Goal: Task Accomplishment & Management: Use online tool/utility

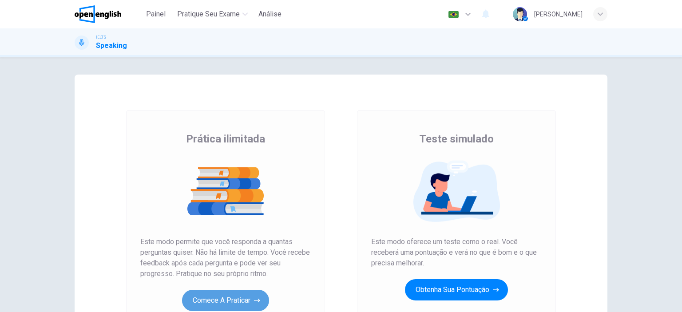
click at [219, 303] on button "Comece a praticar" at bounding box center [225, 300] width 87 height 21
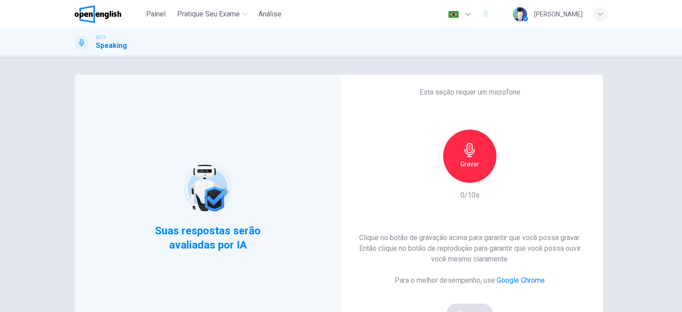
click at [458, 163] on div "Gravar" at bounding box center [469, 156] width 53 height 53
click at [458, 163] on div "Parar" at bounding box center [469, 156] width 53 height 53
click at [510, 174] on icon "button" at bounding box center [512, 175] width 4 height 5
click at [643, 195] on div "Suas respostas serão avaliadas por IA Esta seção requer um microfone Gravar 2/1…" at bounding box center [341, 184] width 682 height 255
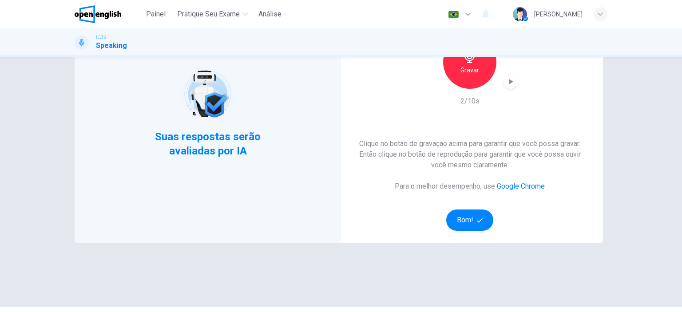
scroll to position [107, 0]
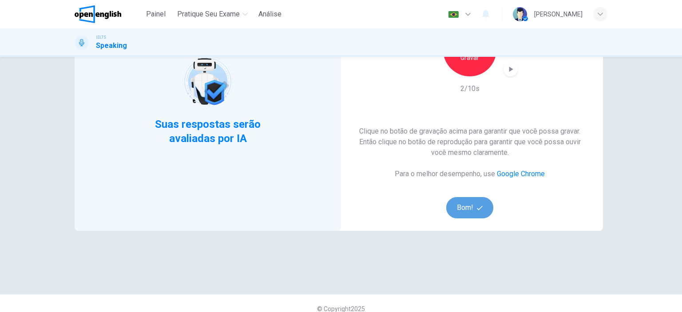
click at [456, 206] on button "Bom!" at bounding box center [470, 207] width 48 height 21
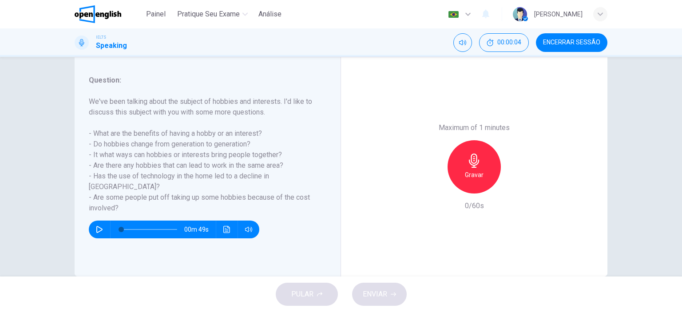
click at [627, 108] on div "Question 1 Question Type : Part 3 - Two-way Discussion Directions : In Part 3 t…" at bounding box center [341, 167] width 682 height 220
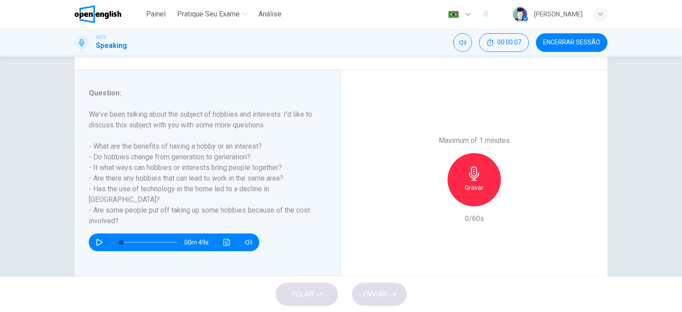
scroll to position [124, 0]
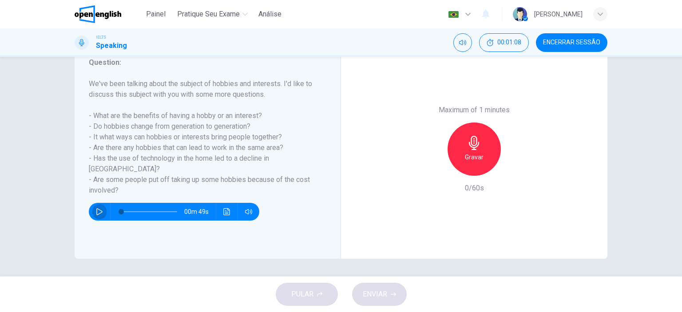
click at [96, 208] on icon "button" at bounding box center [99, 211] width 6 height 7
type input "*"
click at [475, 144] on icon "button" at bounding box center [474, 143] width 14 height 14
click at [514, 169] on icon "button" at bounding box center [516, 168] width 4 height 5
click at [432, 168] on icon "button" at bounding box center [433, 168] width 5 height 5
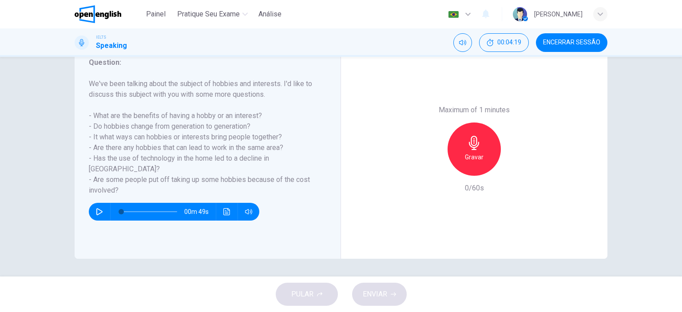
click at [422, 208] on div "Maximum of 1 minutes Gravar 0/60s" at bounding box center [474, 149] width 267 height 219
click at [446, 229] on div "Maximum of 1 minutes Gravar 0/60s" at bounding box center [474, 149] width 267 height 219
click at [458, 152] on div "Gravar" at bounding box center [474, 149] width 53 height 53
click at [470, 152] on h6 "Parar" at bounding box center [475, 157] width 16 height 11
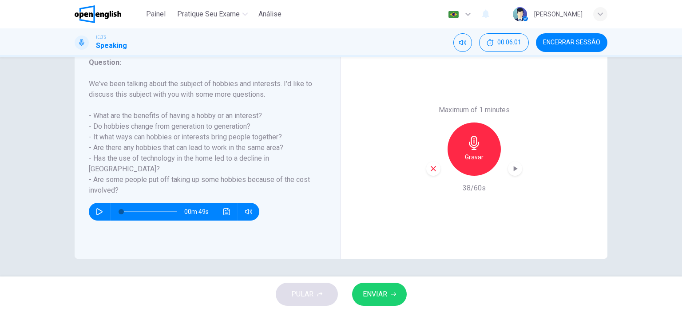
click at [430, 172] on icon "button" at bounding box center [434, 169] width 8 height 8
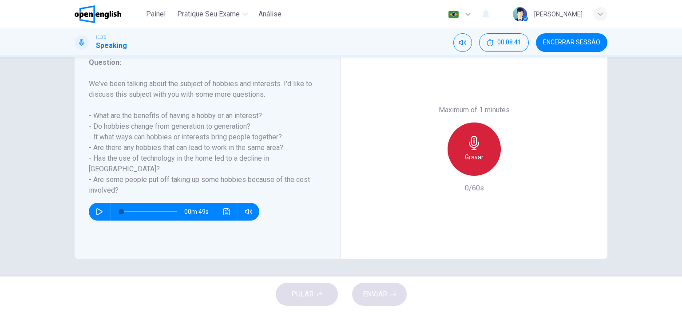
click at [480, 149] on div "Gravar" at bounding box center [474, 149] width 53 height 53
click at [467, 154] on h6 "Parar" at bounding box center [475, 157] width 16 height 11
click at [480, 143] on div "Gravar" at bounding box center [474, 149] width 53 height 53
click at [445, 181] on div "Maximum of 1 minutes Parar 3/60s" at bounding box center [474, 149] width 96 height 89
click at [482, 153] on div "Parar" at bounding box center [474, 149] width 53 height 53
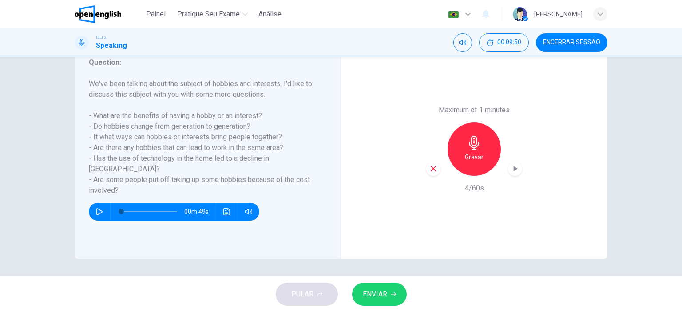
click at [435, 191] on div "Maximum of 1 minutes Gravar 4/60s" at bounding box center [474, 149] width 96 height 89
click at [430, 171] on icon "button" at bounding box center [434, 169] width 8 height 8
click at [467, 153] on h6 "Gravar" at bounding box center [474, 157] width 19 height 11
click at [517, 168] on icon "button" at bounding box center [515, 168] width 9 height 9
click at [430, 171] on icon "button" at bounding box center [434, 169] width 8 height 8
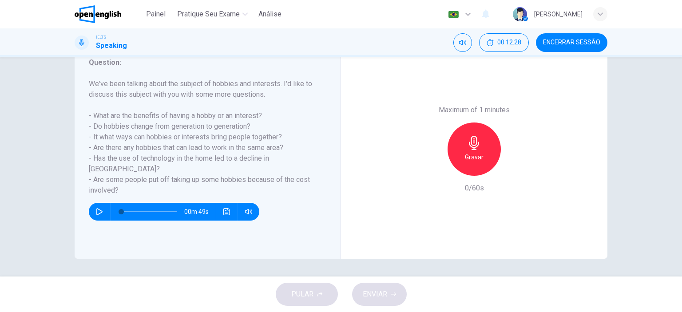
click at [466, 156] on h6 "Gravar" at bounding box center [474, 157] width 19 height 11
click at [470, 148] on icon "button" at bounding box center [474, 143] width 14 height 14
click at [432, 168] on icon "button" at bounding box center [433, 168] width 5 height 5
click at [465, 151] on div "Gravar" at bounding box center [474, 149] width 53 height 53
click at [478, 145] on icon "button" at bounding box center [474, 143] width 14 height 14
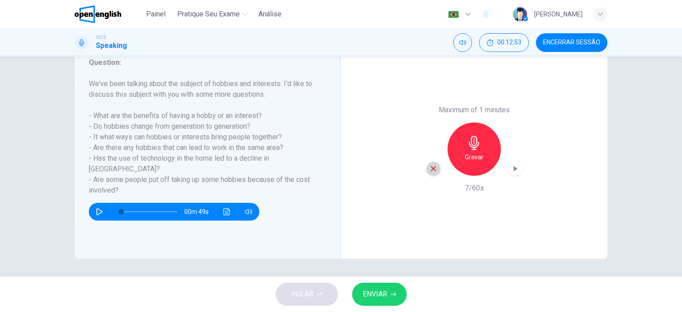
click at [430, 169] on icon "button" at bounding box center [434, 169] width 8 height 8
click at [471, 148] on icon "button" at bounding box center [474, 143] width 14 height 14
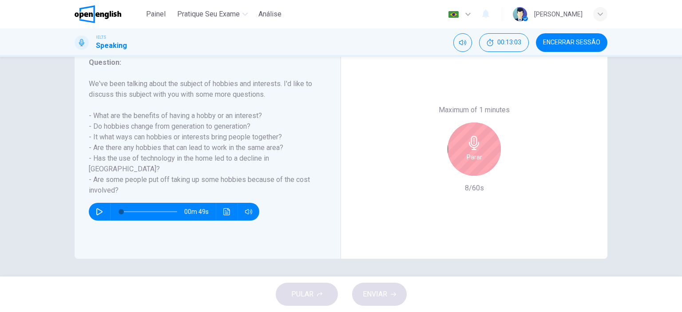
click at [462, 153] on div "Parar" at bounding box center [474, 149] width 53 height 53
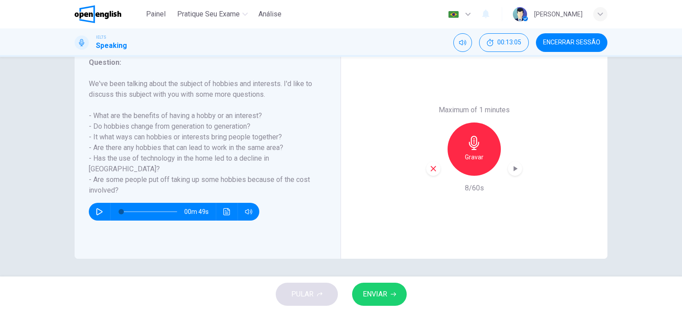
click at [432, 165] on icon "button" at bounding box center [434, 169] width 8 height 8
click at [477, 143] on icon "button" at bounding box center [474, 143] width 14 height 14
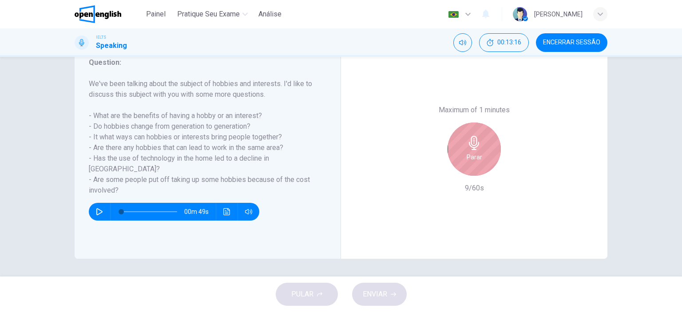
click at [457, 151] on div "Parar" at bounding box center [474, 149] width 53 height 53
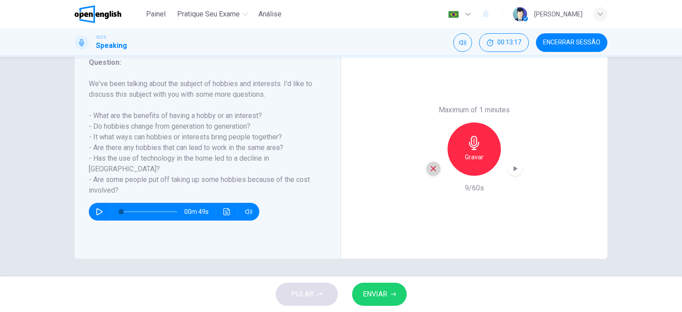
click at [430, 166] on icon "button" at bounding box center [434, 169] width 8 height 8
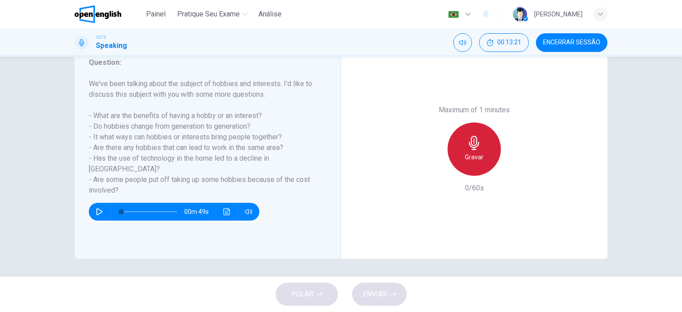
click at [467, 157] on h6 "Gravar" at bounding box center [474, 157] width 19 height 11
click at [467, 152] on h6 "Parar" at bounding box center [475, 157] width 16 height 11
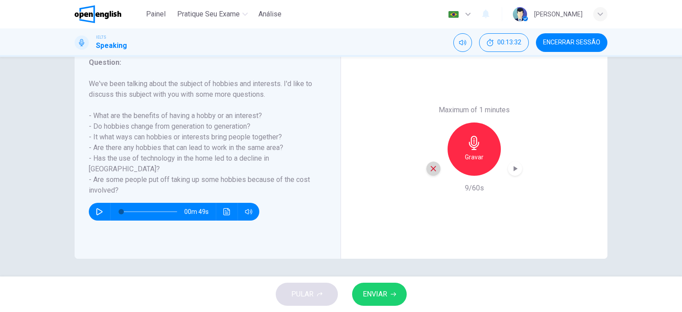
click at [433, 166] on icon "button" at bounding box center [434, 169] width 8 height 8
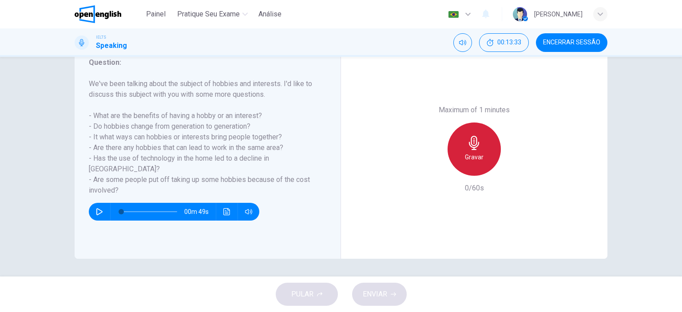
click at [465, 152] on h6 "Gravar" at bounding box center [474, 157] width 19 height 11
click at [469, 151] on div "Gravar" at bounding box center [474, 149] width 53 height 53
click at [464, 157] on div "Parar" at bounding box center [474, 149] width 53 height 53
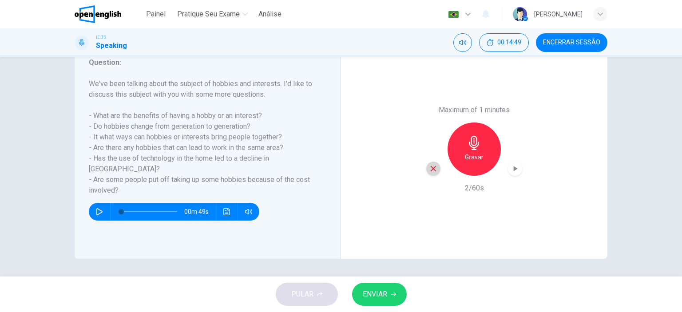
click at [430, 166] on icon "button" at bounding box center [434, 169] width 8 height 8
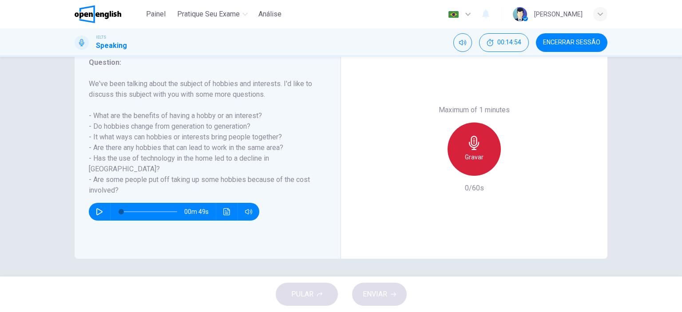
click at [471, 145] on icon "button" at bounding box center [474, 143] width 14 height 14
click at [483, 154] on div "Parar" at bounding box center [474, 149] width 53 height 53
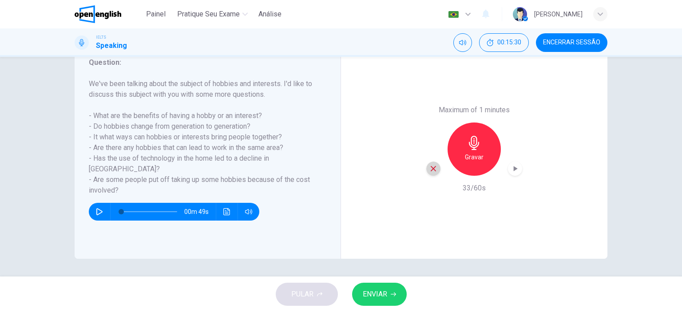
click at [430, 167] on icon "button" at bounding box center [434, 169] width 8 height 8
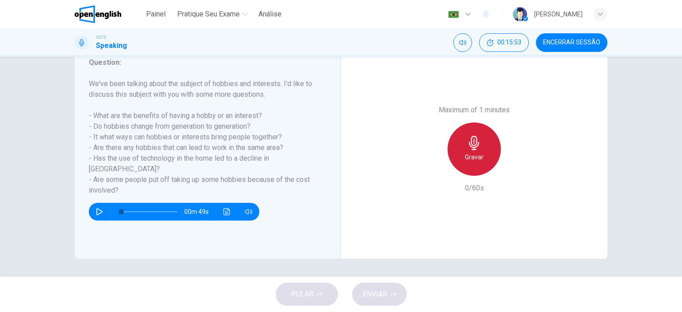
click at [470, 151] on div "Gravar" at bounding box center [474, 149] width 53 height 53
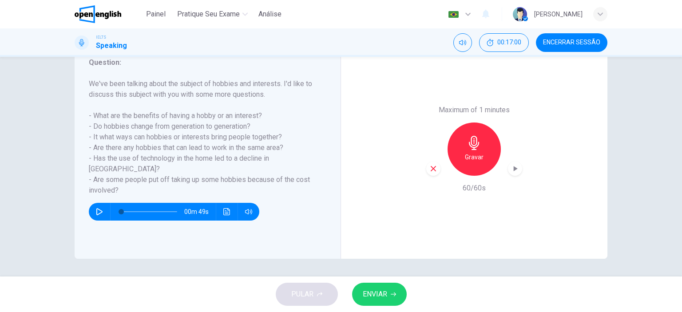
click at [513, 165] on icon "button" at bounding box center [515, 168] width 9 height 9
click at [431, 163] on div "button" at bounding box center [433, 169] width 14 height 14
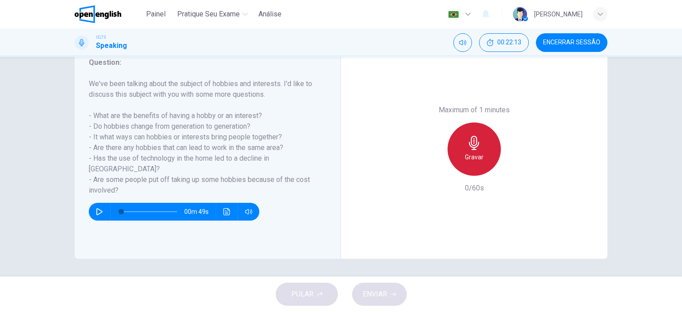
click at [476, 147] on icon "button" at bounding box center [474, 143] width 14 height 14
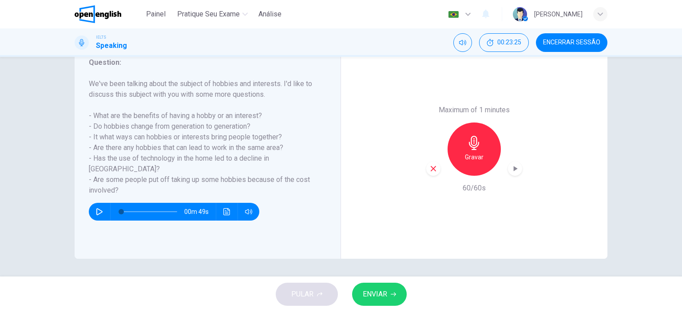
click at [521, 171] on div "Maximum of 1 minutes Gravar 60/60s" at bounding box center [474, 149] width 267 height 219
click at [516, 169] on icon "button" at bounding box center [515, 168] width 9 height 9
click at [431, 167] on icon "button" at bounding box center [434, 169] width 8 height 8
click at [467, 154] on h6 "Gravar" at bounding box center [474, 157] width 19 height 11
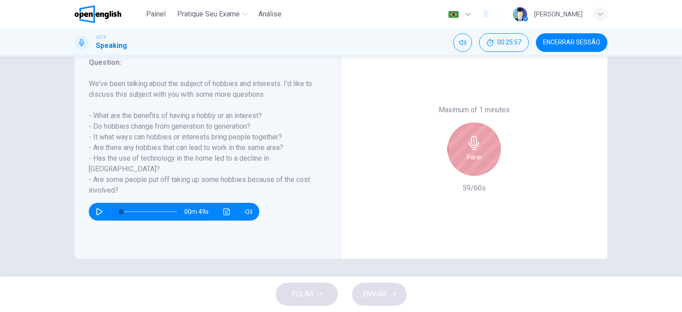
click at [469, 149] on icon "button" at bounding box center [474, 143] width 14 height 14
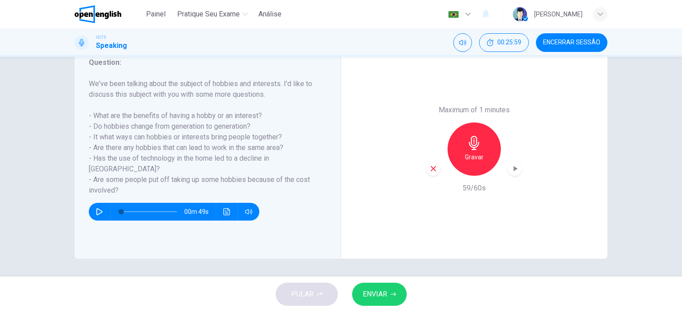
click at [431, 171] on icon "button" at bounding box center [434, 169] width 8 height 8
click at [349, 193] on div "Maximum of 1 minutes Gravar 0/60s" at bounding box center [474, 149] width 267 height 219
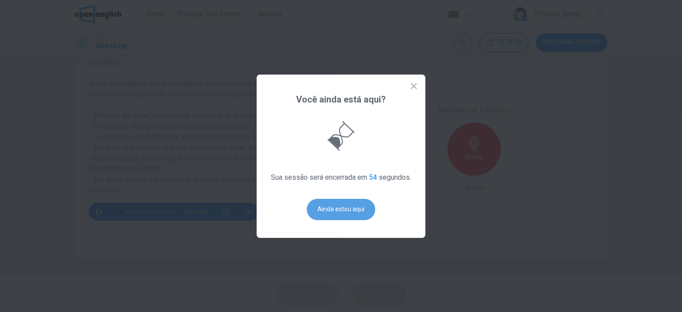
click at [325, 206] on button "Ainda estou aqui" at bounding box center [341, 209] width 68 height 21
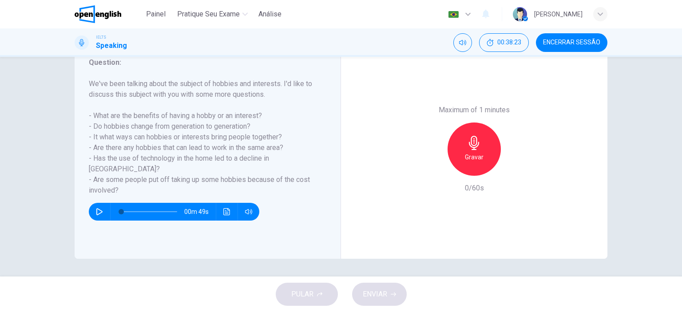
click at [469, 157] on h6 "Gravar" at bounding box center [474, 157] width 19 height 11
click at [486, 140] on div "Parar" at bounding box center [474, 149] width 53 height 53
click at [430, 172] on icon "button" at bounding box center [434, 169] width 8 height 8
click at [489, 147] on div "Gravar" at bounding box center [474, 149] width 53 height 53
click at [431, 167] on icon "button" at bounding box center [433, 168] width 5 height 5
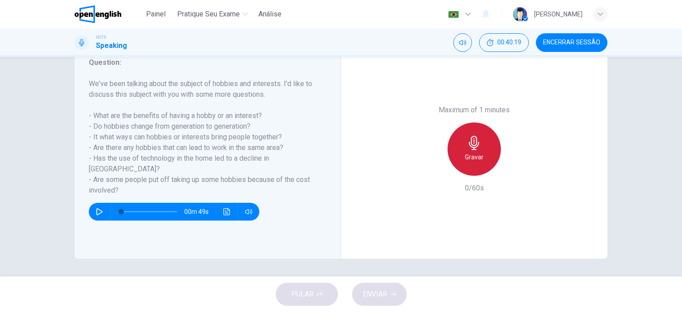
click at [472, 152] on h6 "Gravar" at bounding box center [474, 157] width 19 height 11
click at [486, 154] on div "Parar" at bounding box center [474, 149] width 53 height 53
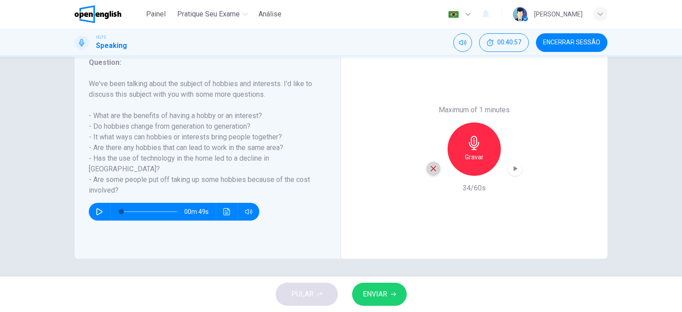
click at [431, 171] on icon "button" at bounding box center [434, 169] width 8 height 8
click at [473, 157] on h6 "Gravar" at bounding box center [474, 157] width 19 height 11
click at [478, 148] on icon "button" at bounding box center [474, 143] width 14 height 14
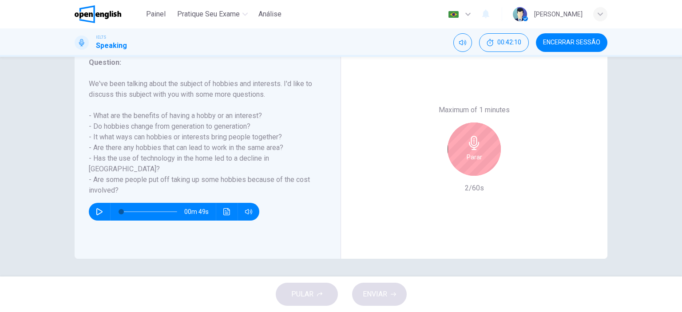
click at [467, 152] on h6 "Parar" at bounding box center [475, 157] width 16 height 11
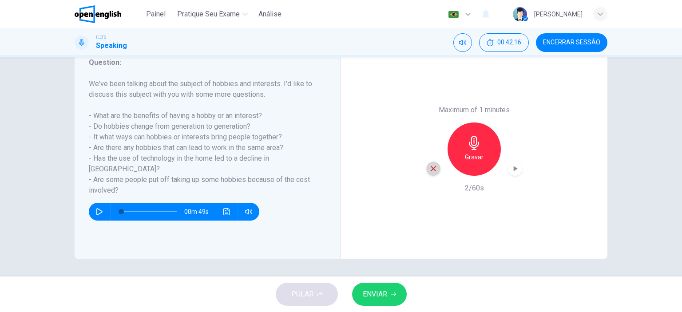
click at [433, 167] on icon "button" at bounding box center [433, 168] width 5 height 5
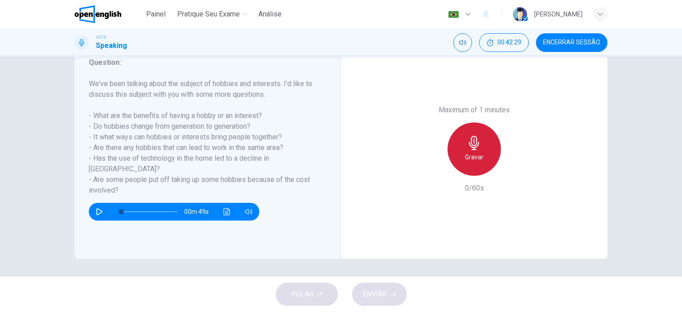
click at [466, 154] on h6 "Gravar" at bounding box center [474, 157] width 19 height 11
click at [524, 159] on div "Maximum of 1 minutes Parar 6/60s" at bounding box center [474, 149] width 267 height 219
click at [485, 151] on div "Parar" at bounding box center [474, 149] width 53 height 53
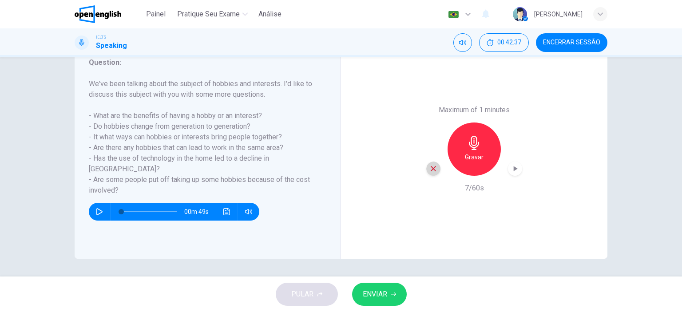
click at [433, 170] on icon "button" at bounding box center [434, 169] width 8 height 8
click at [478, 151] on div "Gravar" at bounding box center [474, 149] width 53 height 53
click at [559, 167] on div "Maximum of 1 minutes Gravar 60/60s" at bounding box center [474, 149] width 267 height 219
click at [514, 170] on icon "button" at bounding box center [516, 168] width 4 height 5
click at [376, 297] on span "ENVIAR" at bounding box center [375, 294] width 24 height 12
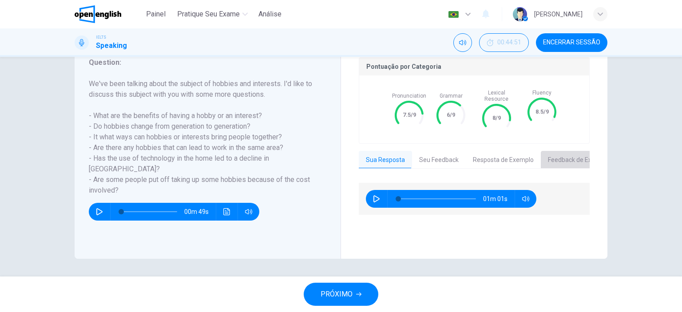
click at [578, 154] on button "Feedback de Exemplo" at bounding box center [579, 160] width 76 height 19
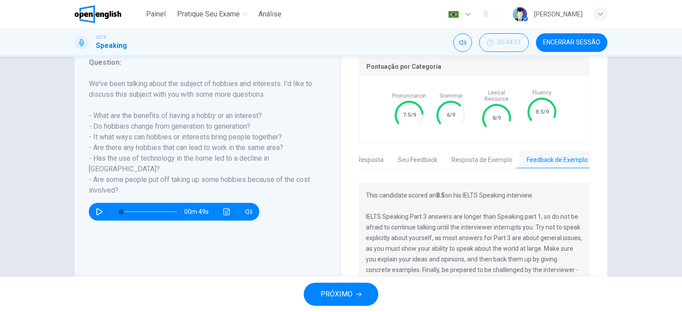
scroll to position [0, 23]
click at [594, 201] on div "Pontuação por Categoria Pronunciation 7.5/9 Grammar 6/9 Lexical Resource 8/9 Fl…" at bounding box center [474, 197] width 267 height 315
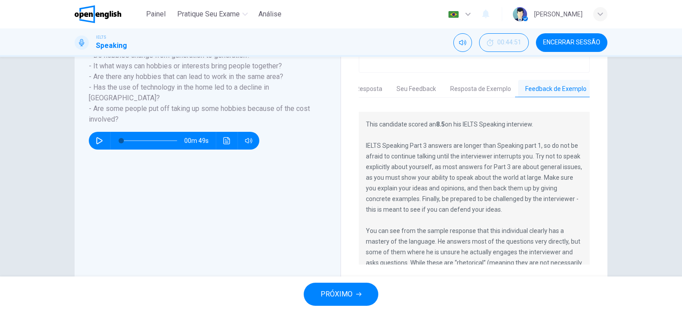
scroll to position [213, 0]
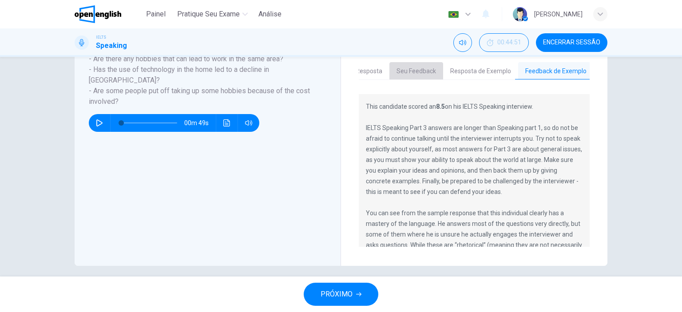
click at [421, 66] on button "Seu Feedback" at bounding box center [417, 71] width 54 height 19
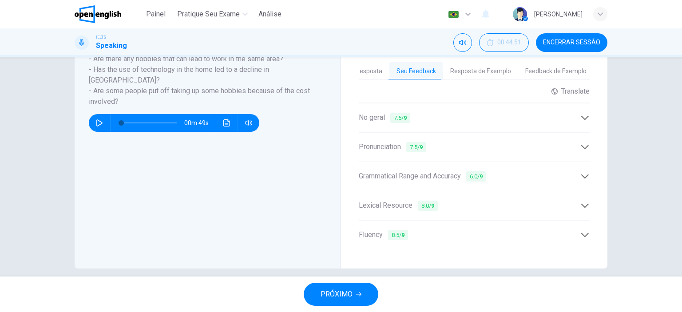
click at [582, 143] on icon at bounding box center [585, 147] width 9 height 9
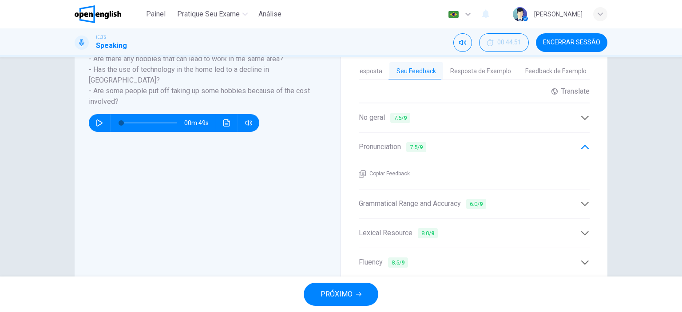
click at [583, 113] on icon at bounding box center [585, 117] width 9 height 9
click at [583, 229] on icon at bounding box center [585, 233] width 9 height 9
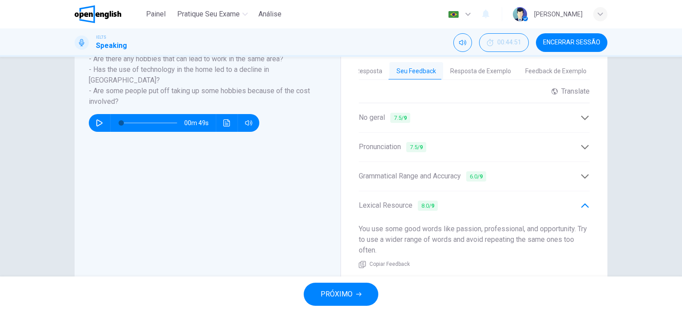
click at [618, 242] on div "Question 1 Question Type : Part 3 - Two-way Discussion Directions : In Part 3 t…" at bounding box center [341, 94] width 562 height 466
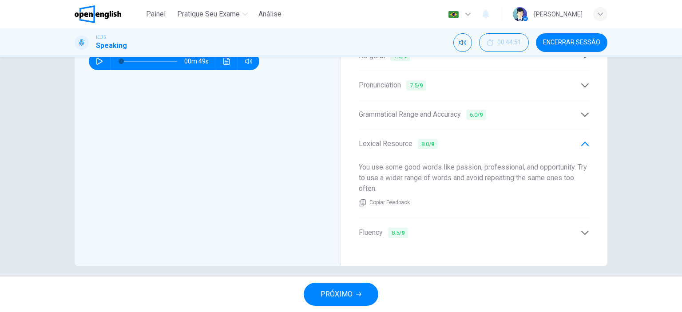
scroll to position [276, 0]
click at [584, 227] on icon at bounding box center [585, 231] width 9 height 9
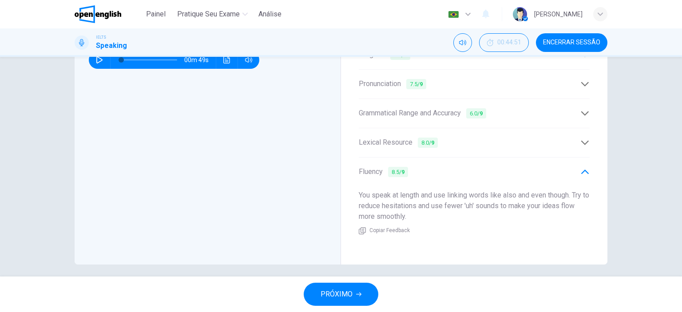
click at [618, 186] on div "Question 1 Question Type : Part 3 - Two-way Discussion Directions : In Part 3 t…" at bounding box center [341, 31] width 562 height 466
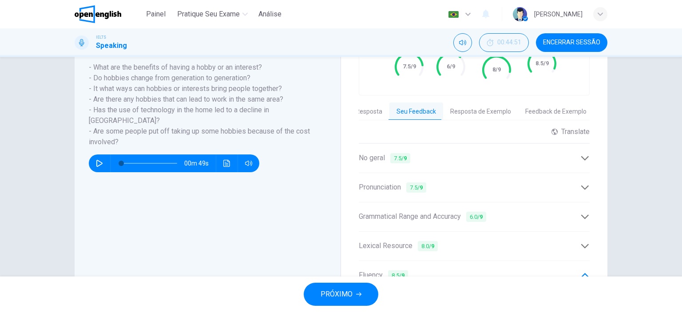
scroll to position [81, 0]
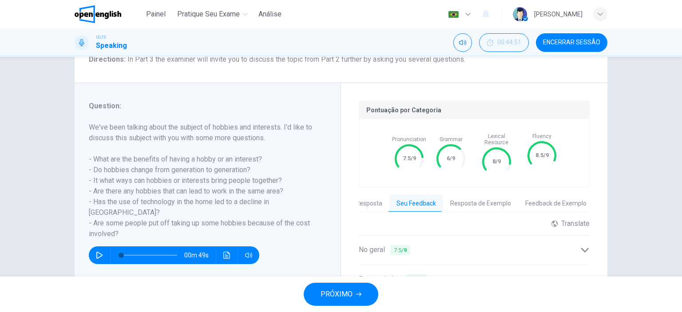
click at [581, 246] on icon at bounding box center [585, 250] width 9 height 9
click at [618, 197] on div "Question 1 Question Type : Part 3 - Two-way Discussion Directions : In Part 3 t…" at bounding box center [341, 211] width 562 height 434
click at [575, 44] on span "Encerrar Sessão" at bounding box center [571, 42] width 57 height 7
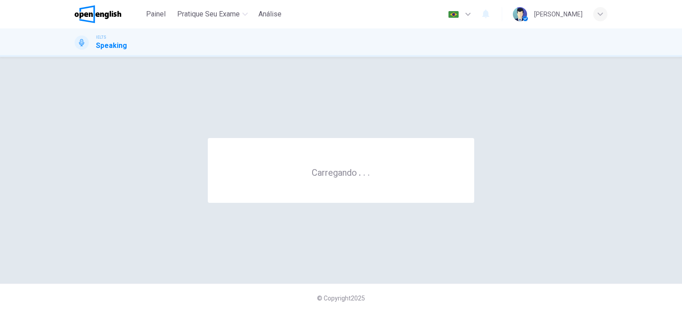
scroll to position [0, 0]
